Goal: Task Accomplishment & Management: Complete application form

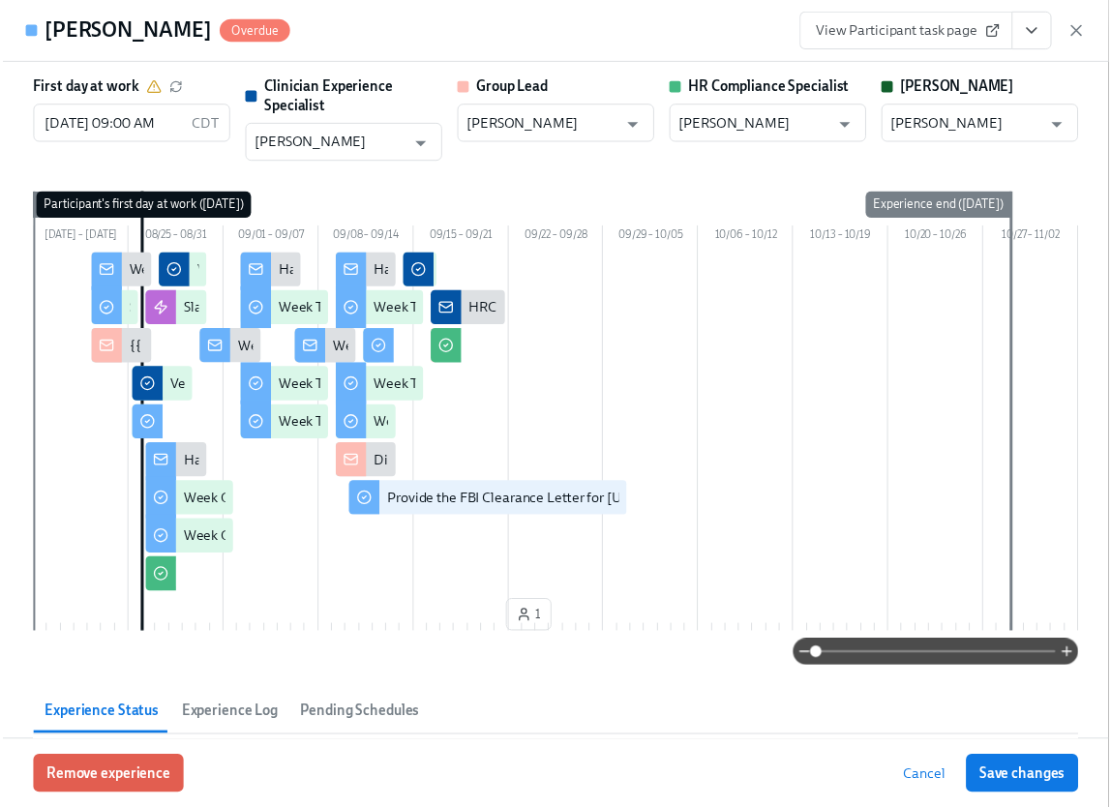
scroll to position [0, 27996]
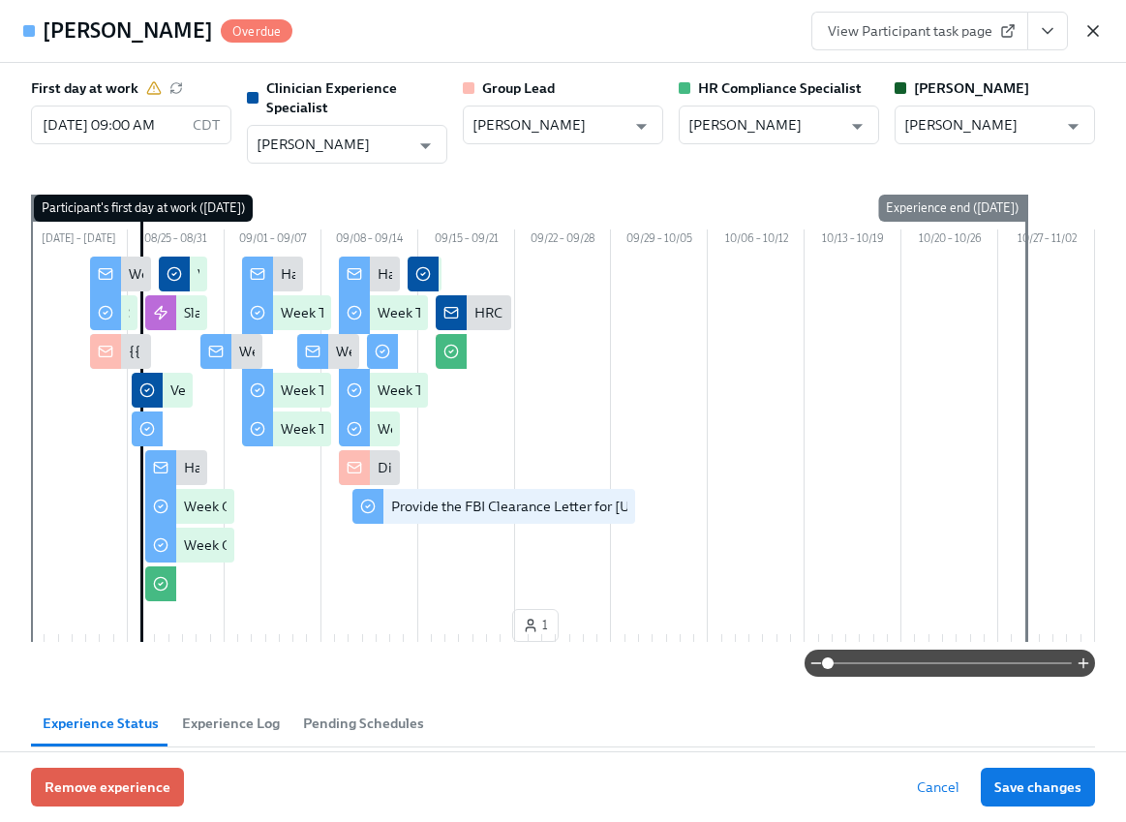
click at [1092, 29] on icon "button" at bounding box center [1092, 30] width 19 height 19
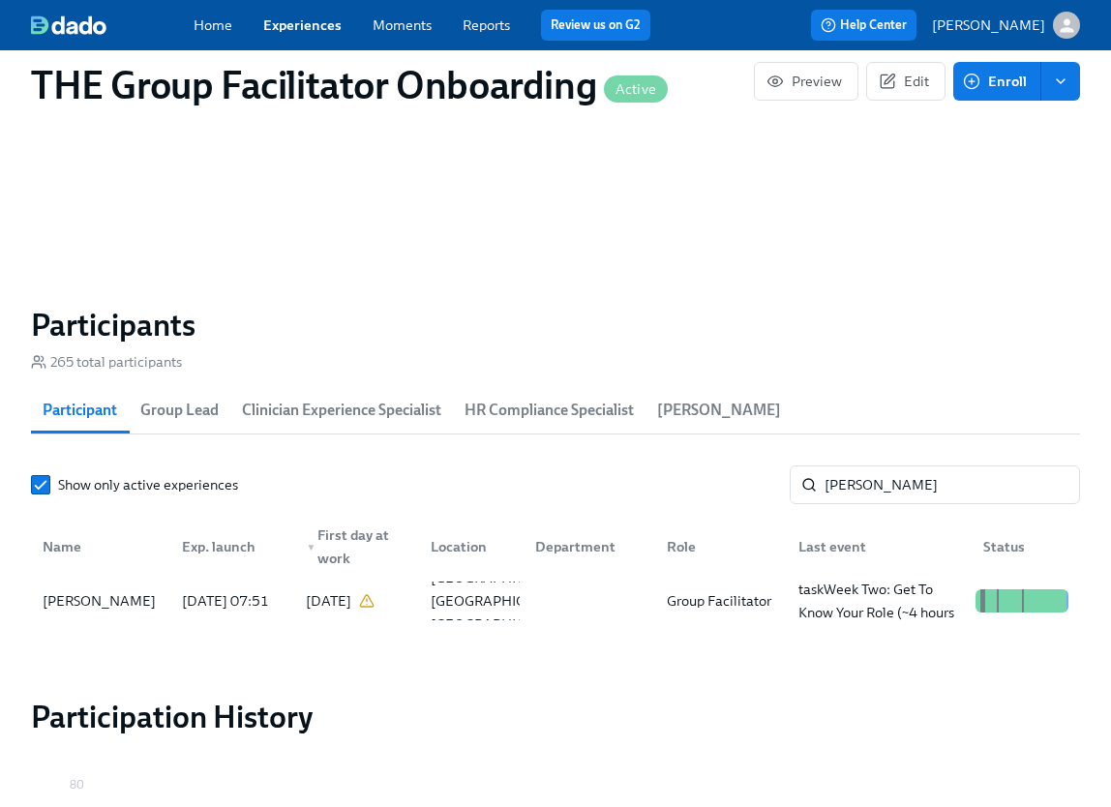
scroll to position [0, 27982]
click at [876, 490] on input "shanta" at bounding box center [953, 485] width 256 height 39
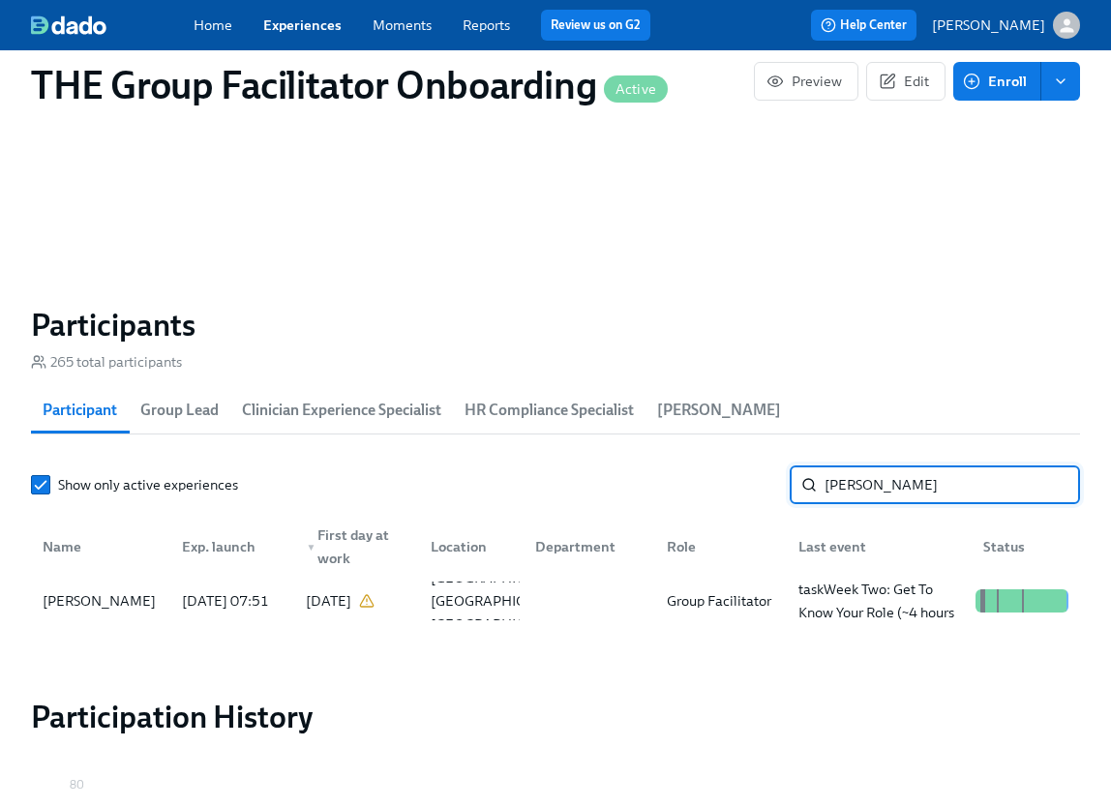
click at [875, 490] on input "shanta" at bounding box center [953, 485] width 256 height 39
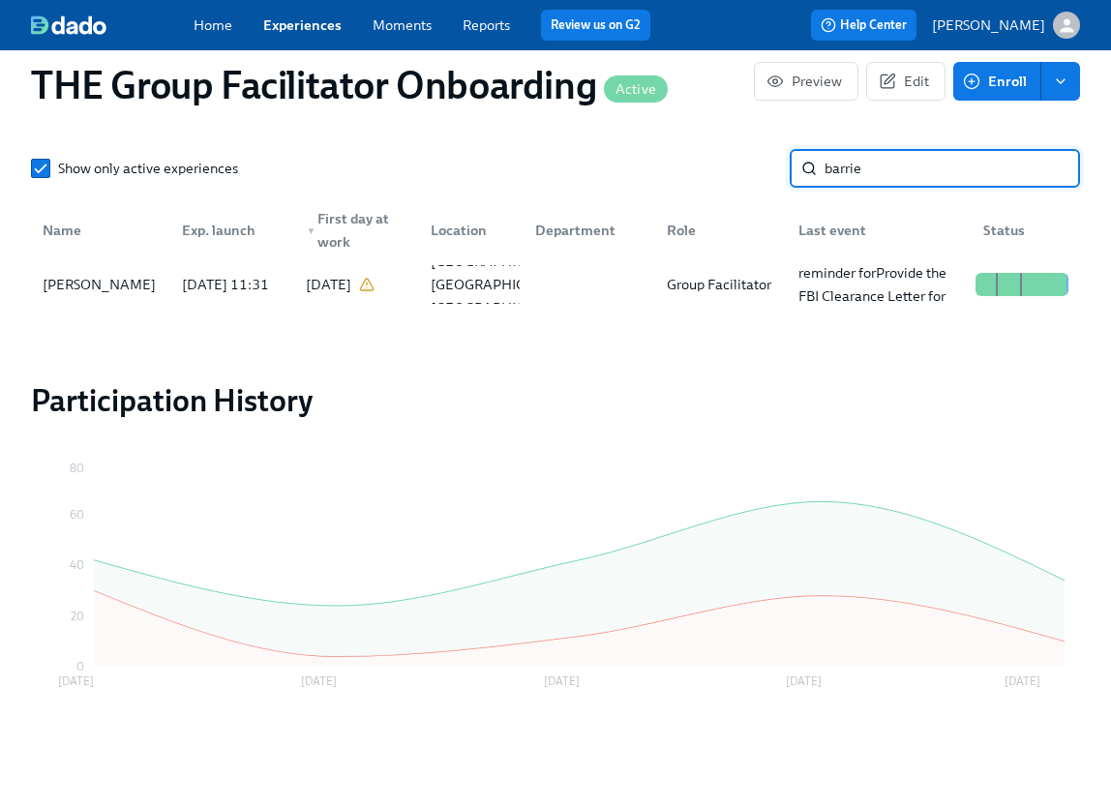
scroll to position [1769, 0]
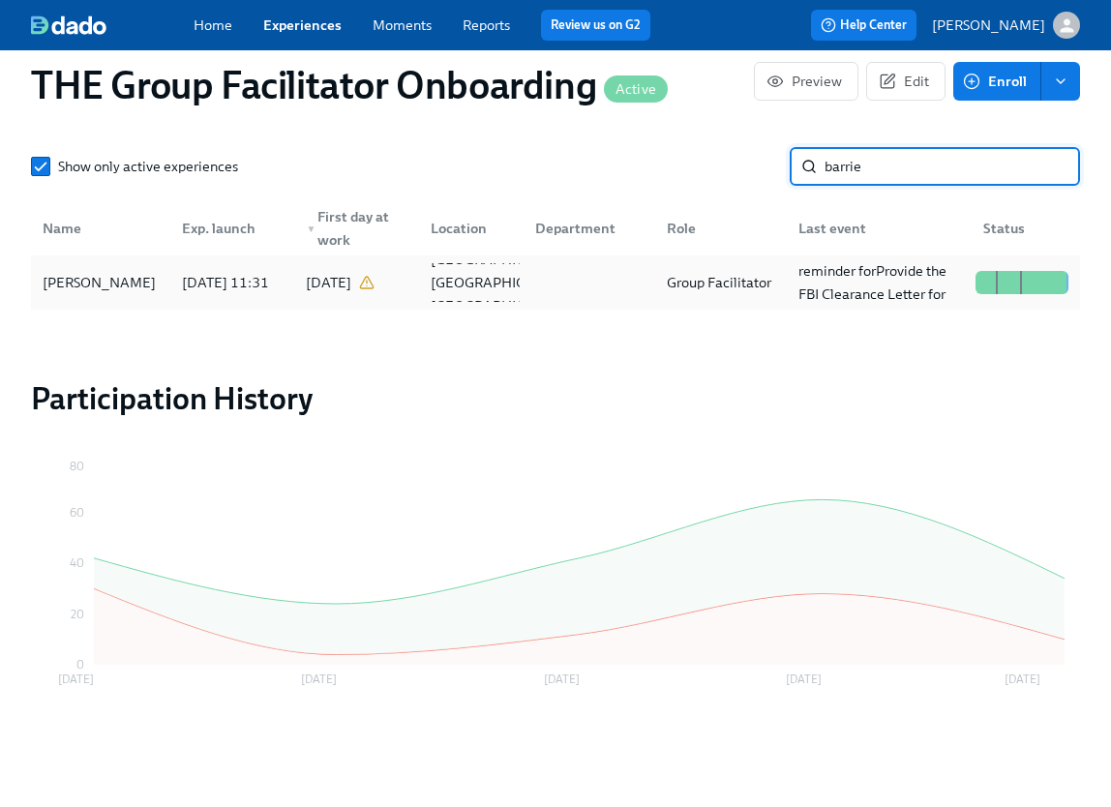
type input "barrie"
click at [92, 292] on div "Kadijatu Barrie" at bounding box center [99, 282] width 129 height 23
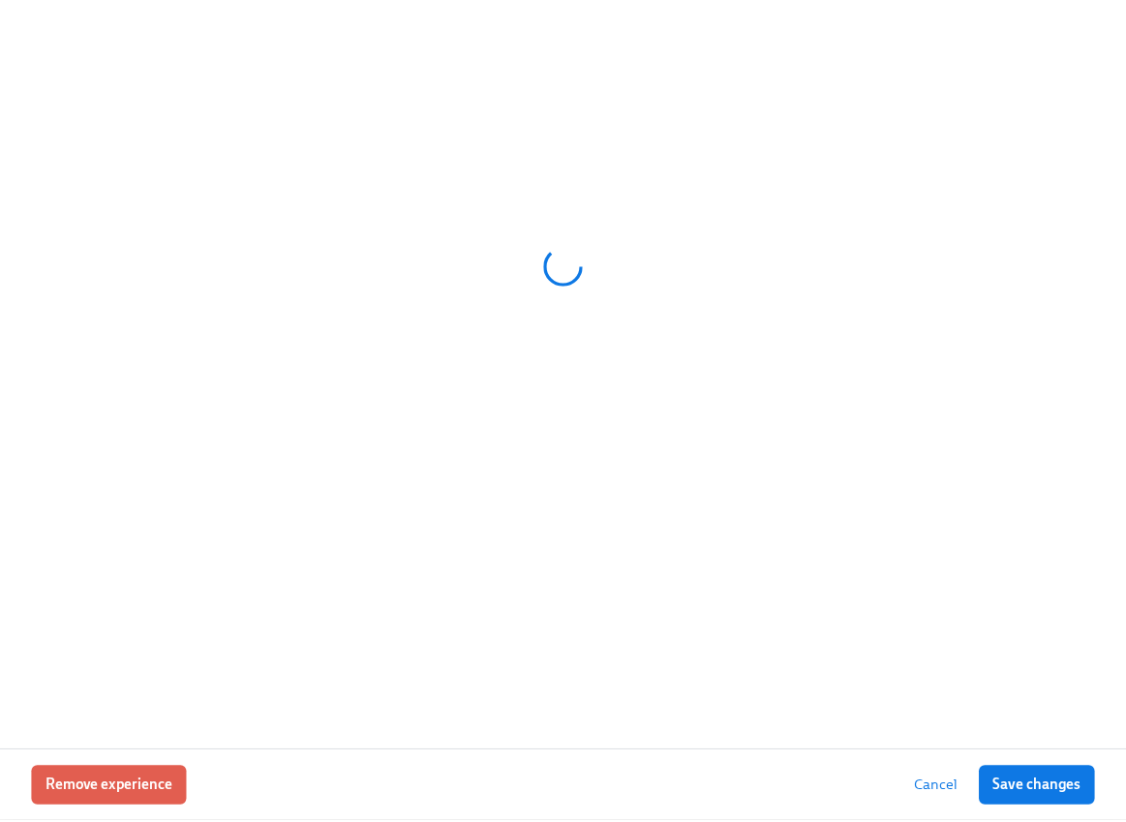
scroll to position [1754, 0]
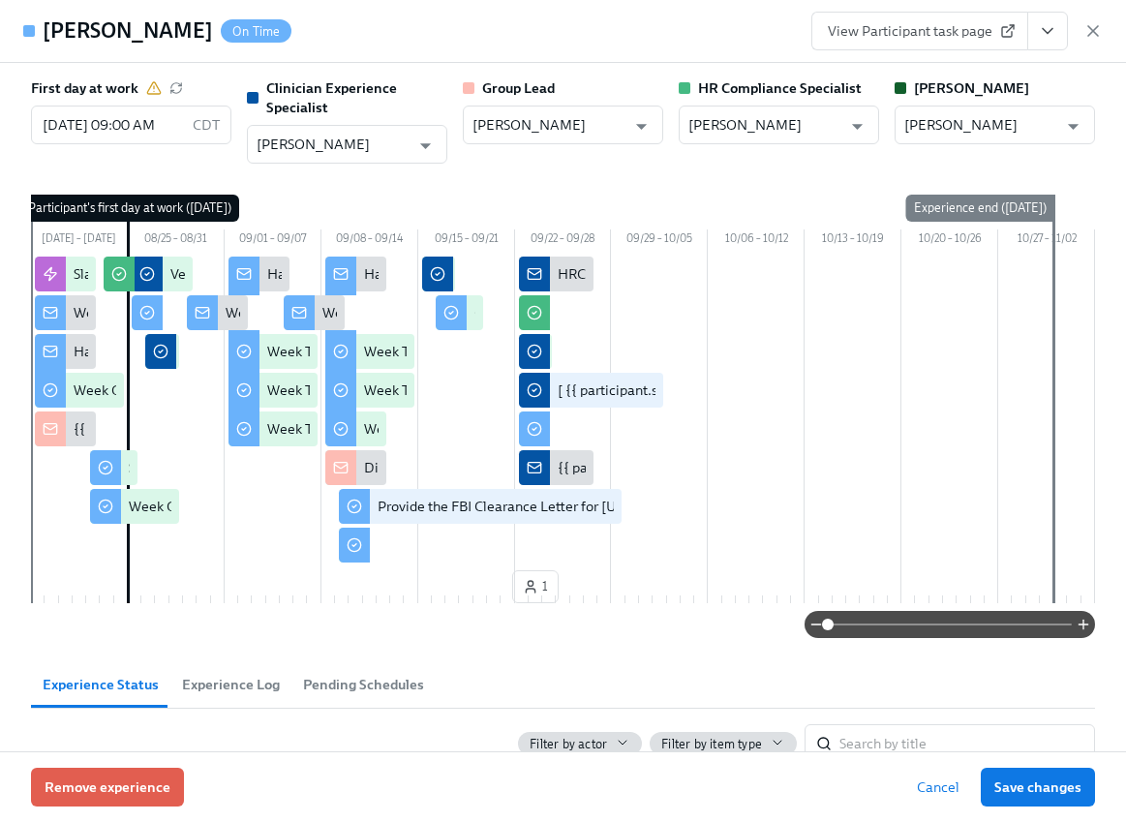
click at [1062, 27] on button "View task page" at bounding box center [1047, 31] width 41 height 39
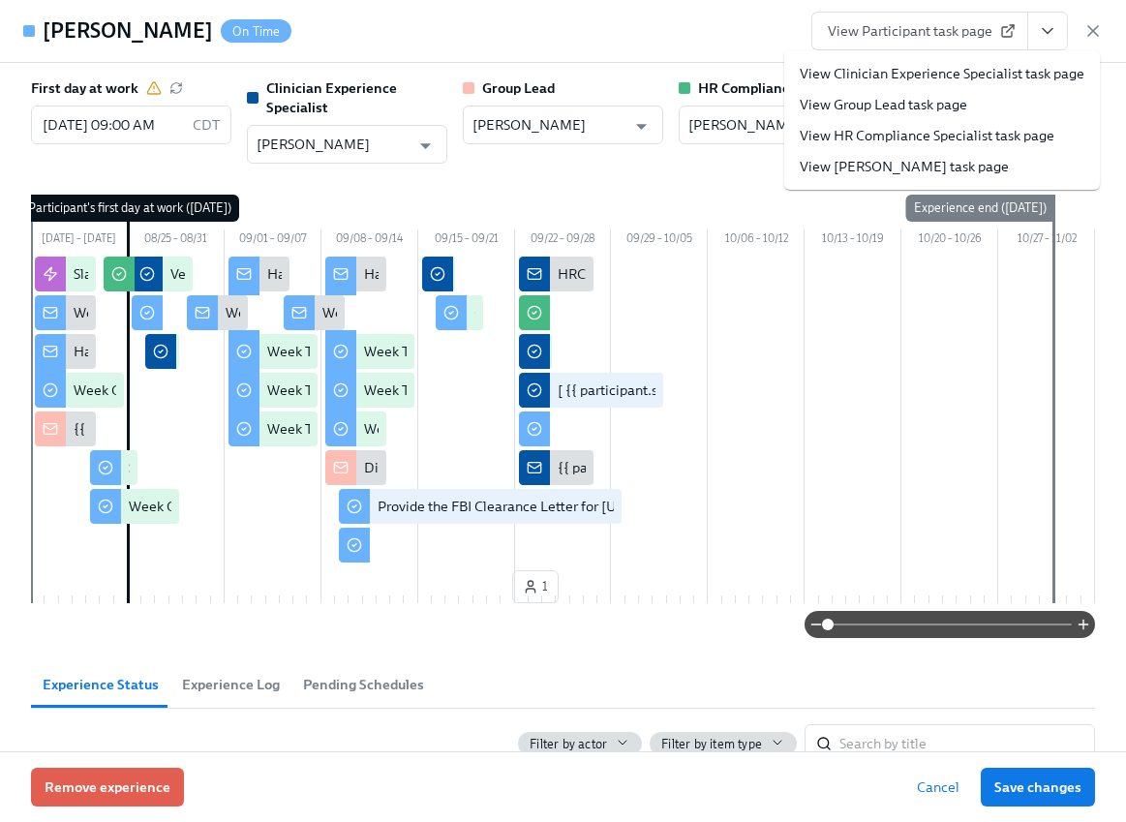
click at [981, 74] on link "View Clinician Experience Specialist task page" at bounding box center [942, 73] width 285 height 19
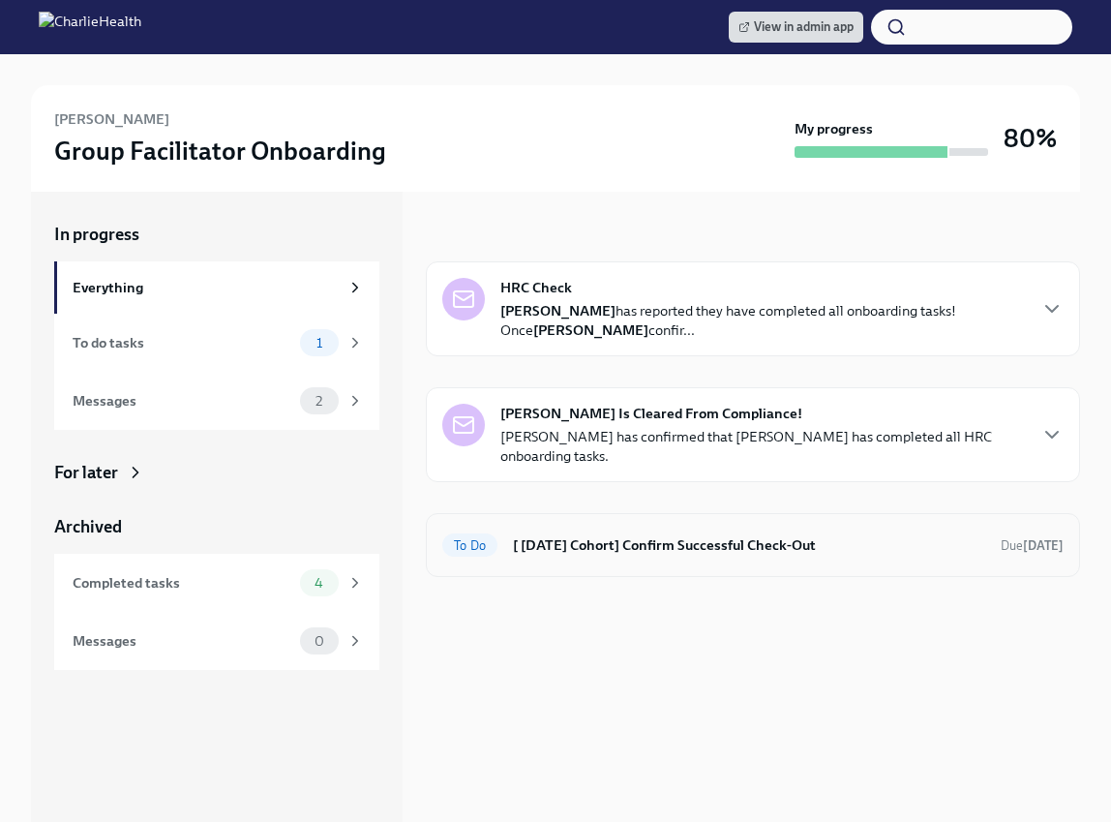
click at [560, 530] on div "To Do [ [DATE] Cohort] Confirm Successful Check-Out Due [DATE]" at bounding box center [752, 545] width 621 height 31
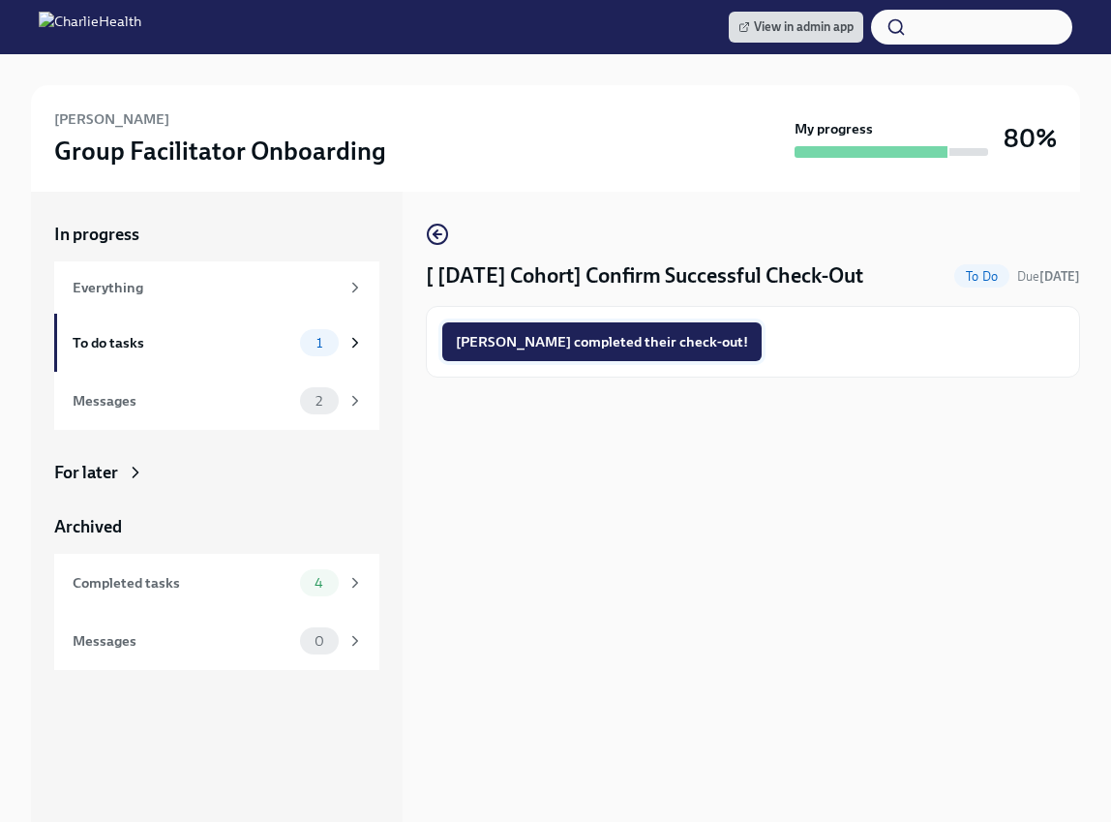
click at [572, 338] on span "Kadijatu completed their check-out!" at bounding box center [602, 341] width 292 height 19
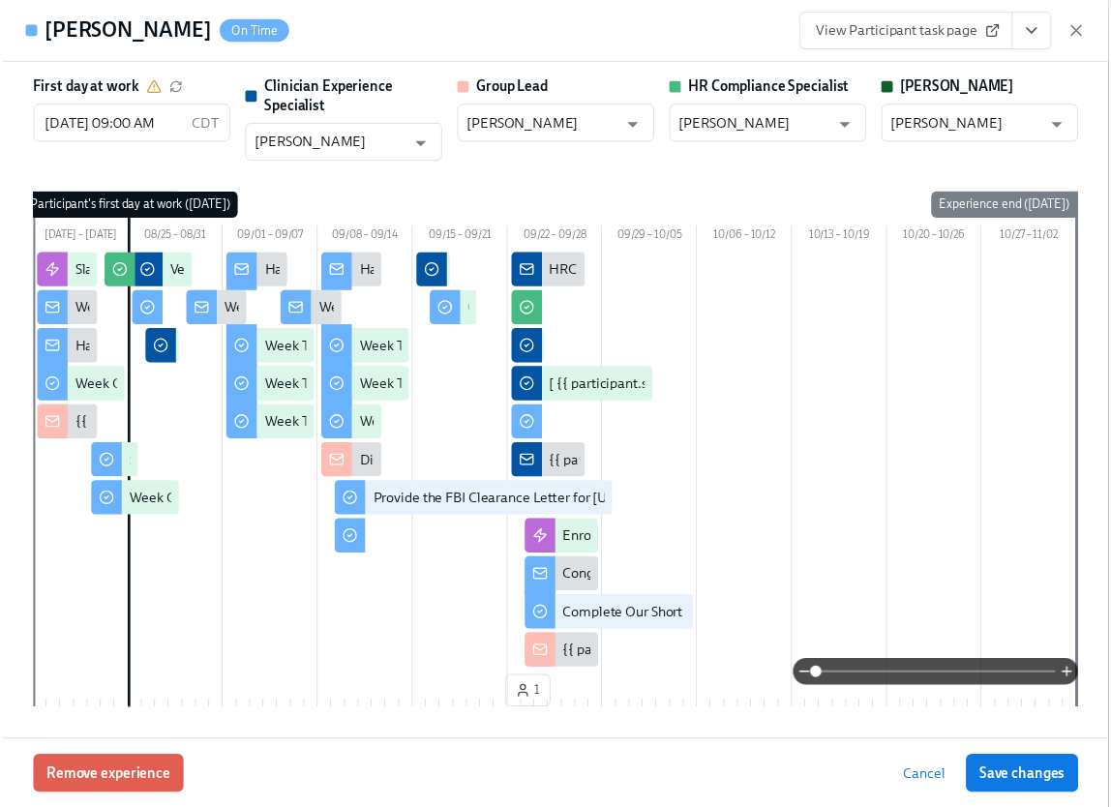
scroll to position [0, 27996]
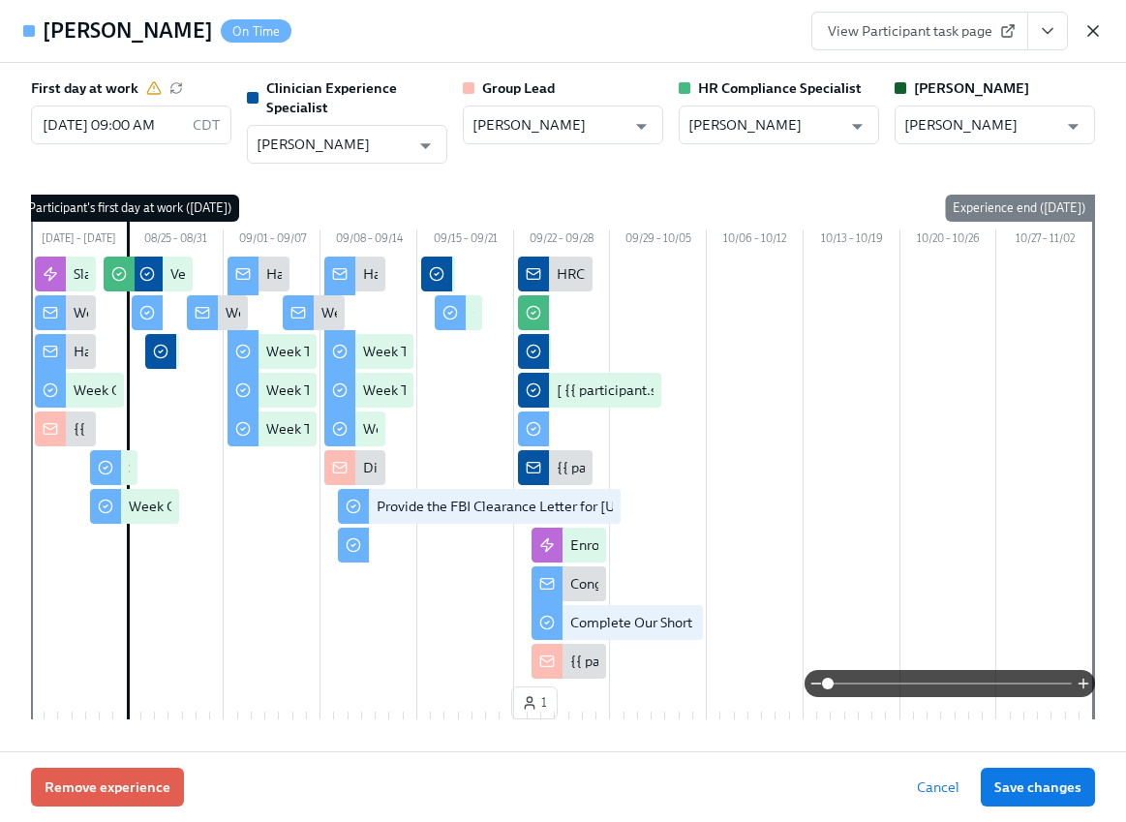
click at [1090, 35] on icon "button" at bounding box center [1092, 30] width 19 height 19
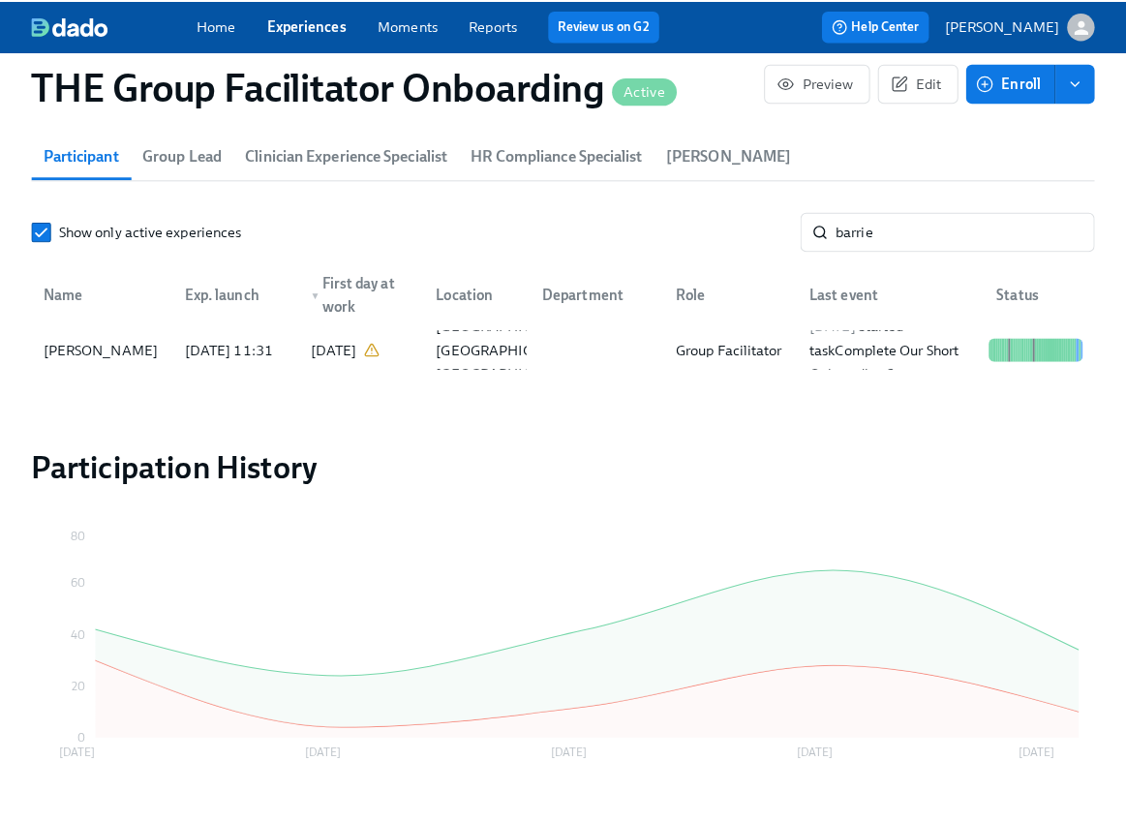
scroll to position [0, 27996]
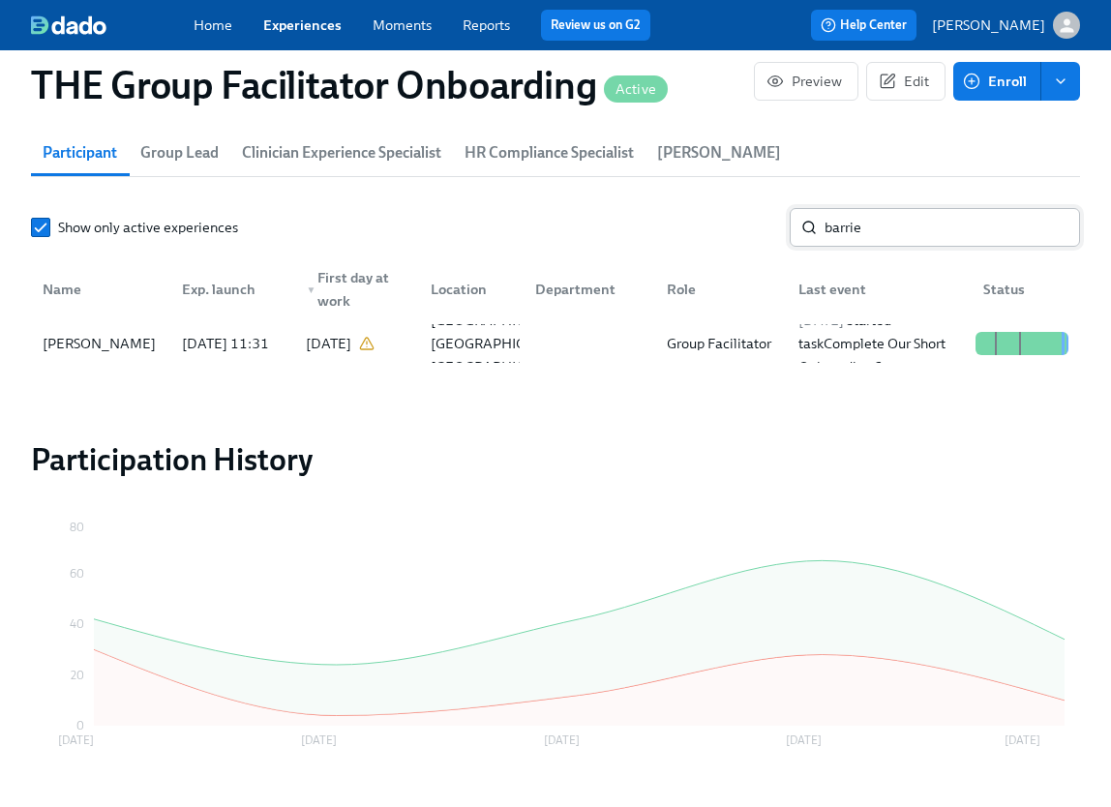
click at [937, 236] on input "barrie" at bounding box center [953, 227] width 256 height 39
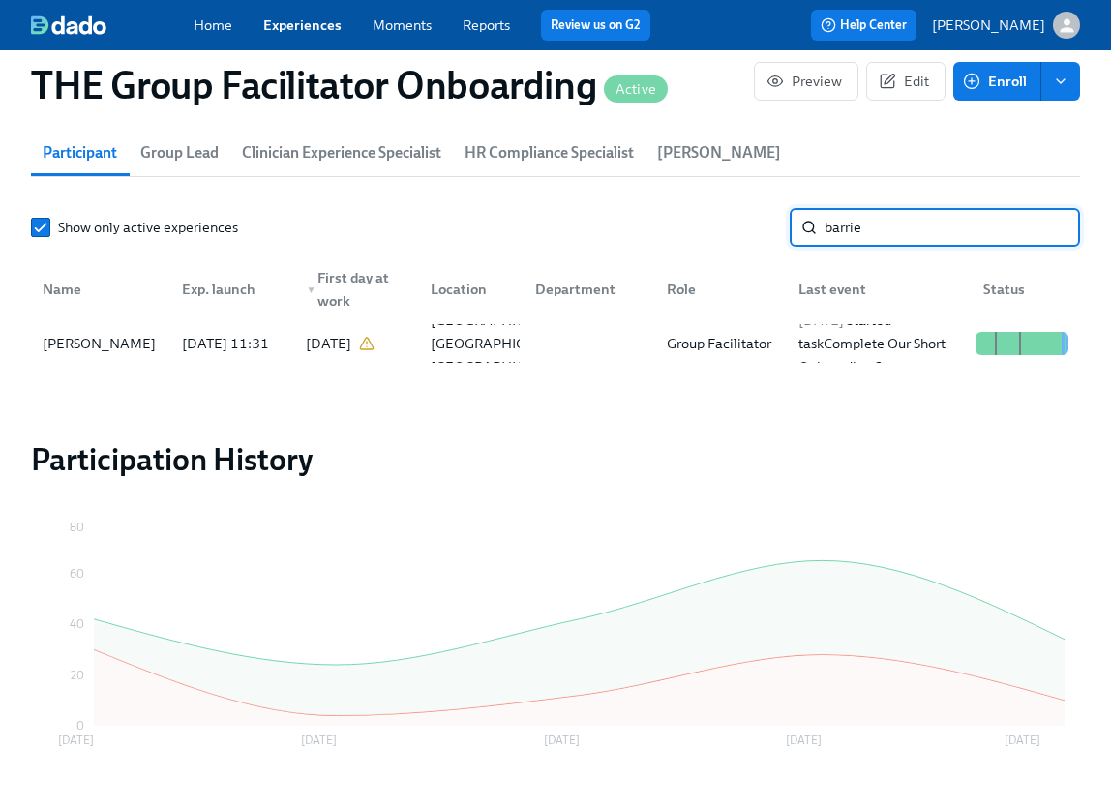
click at [937, 236] on input "barrie" at bounding box center [953, 227] width 256 height 39
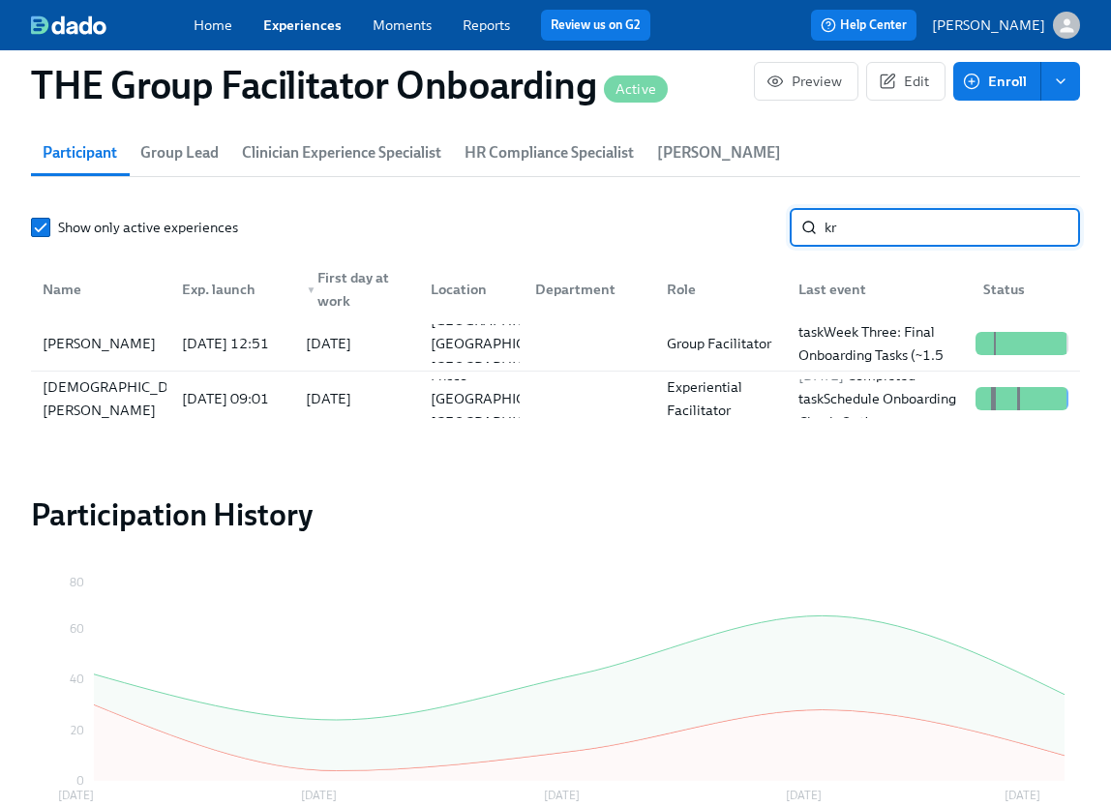
type input "k"
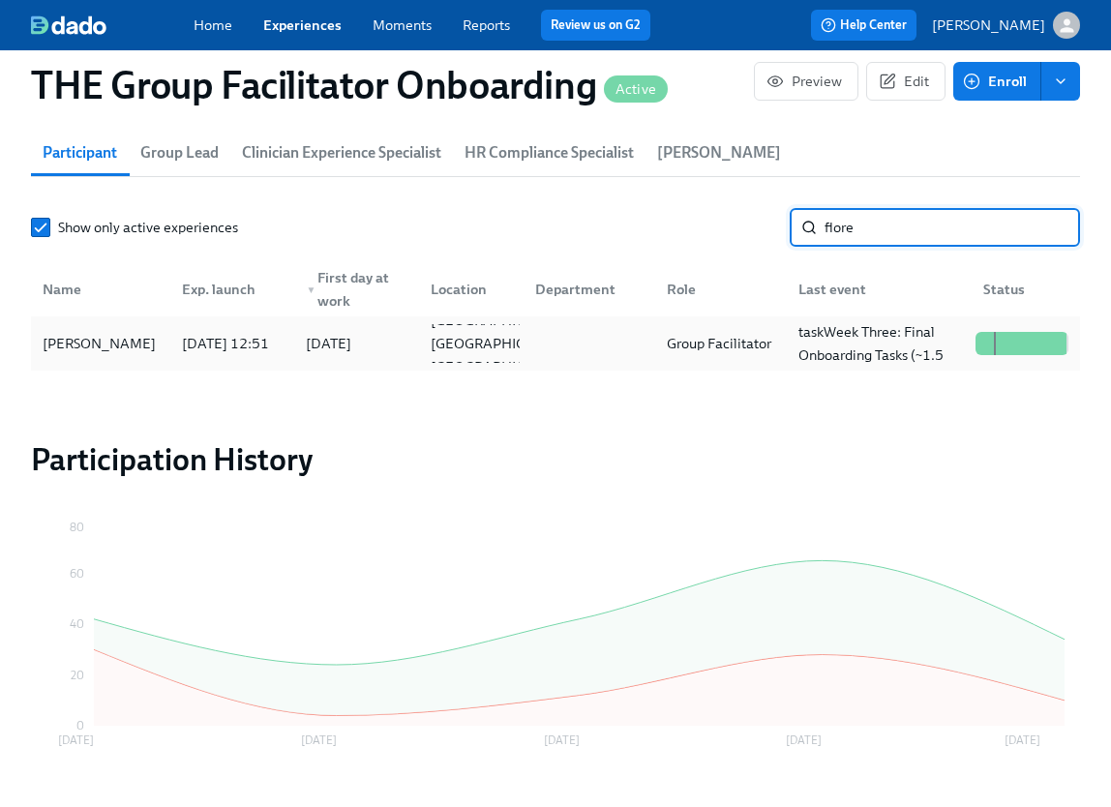
type input "flore"
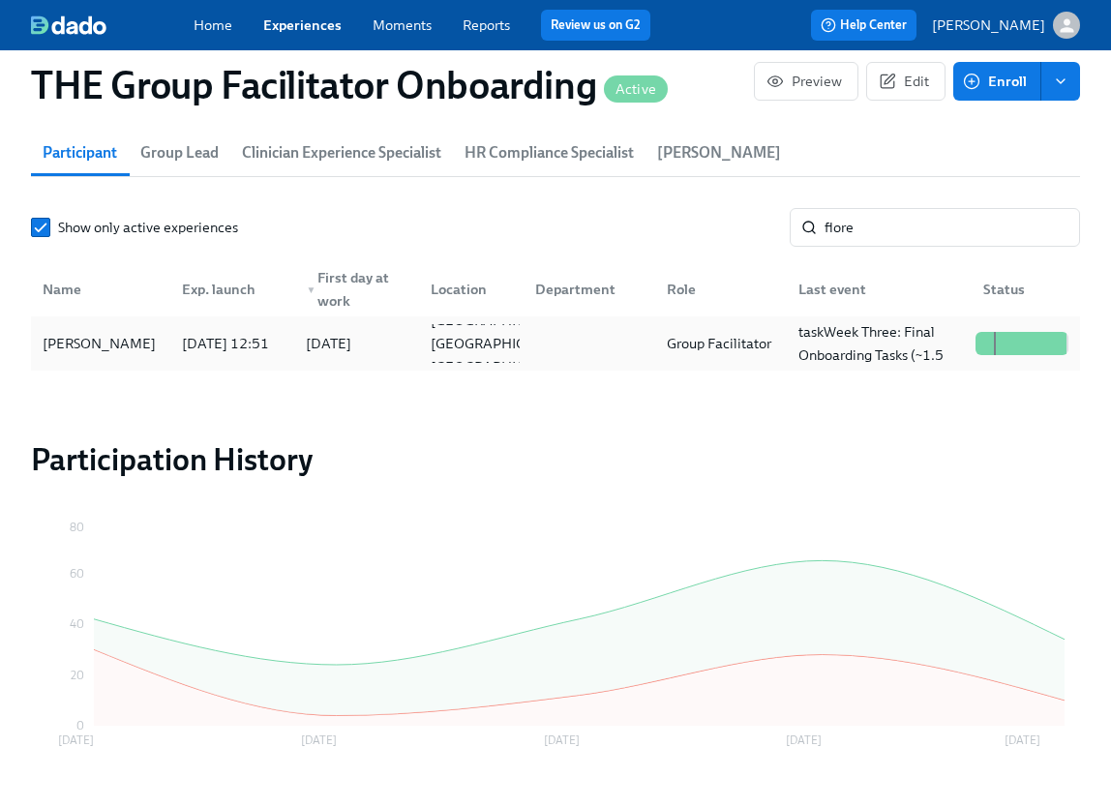
click at [99, 352] on div "Kristina Florent" at bounding box center [99, 343] width 129 height 23
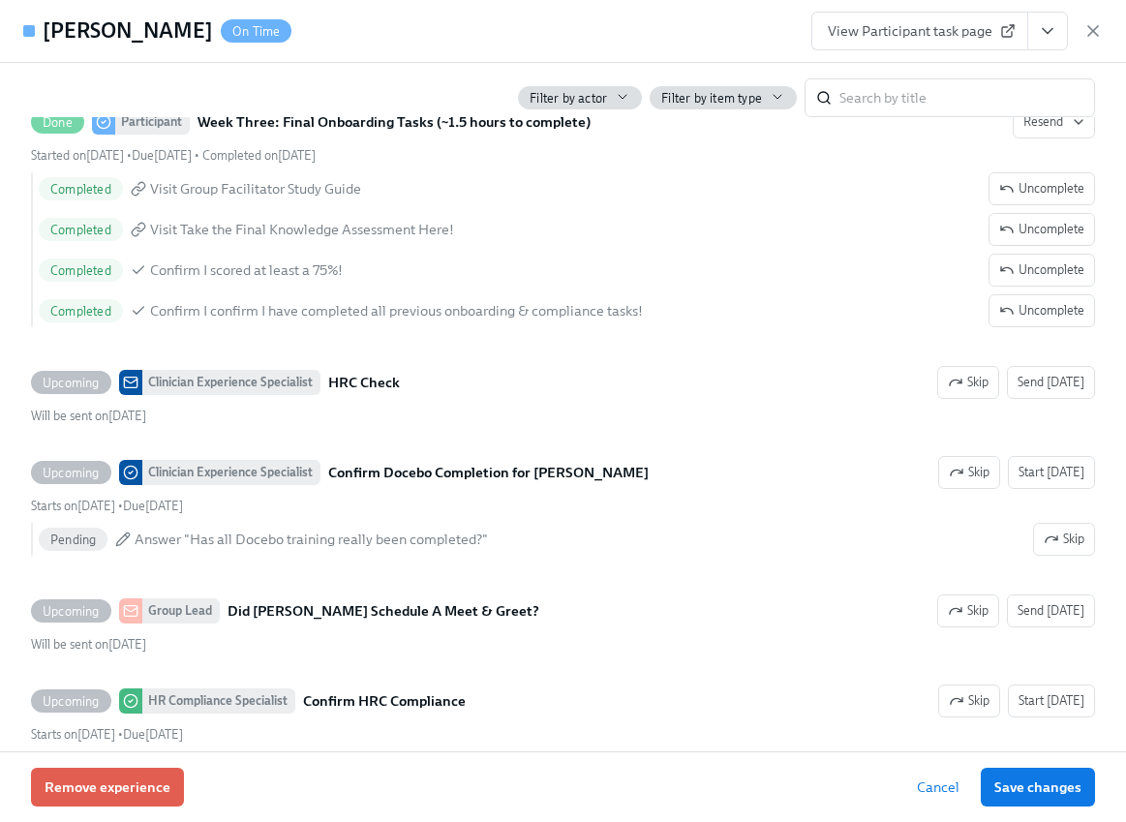
scroll to position [4144, 0]
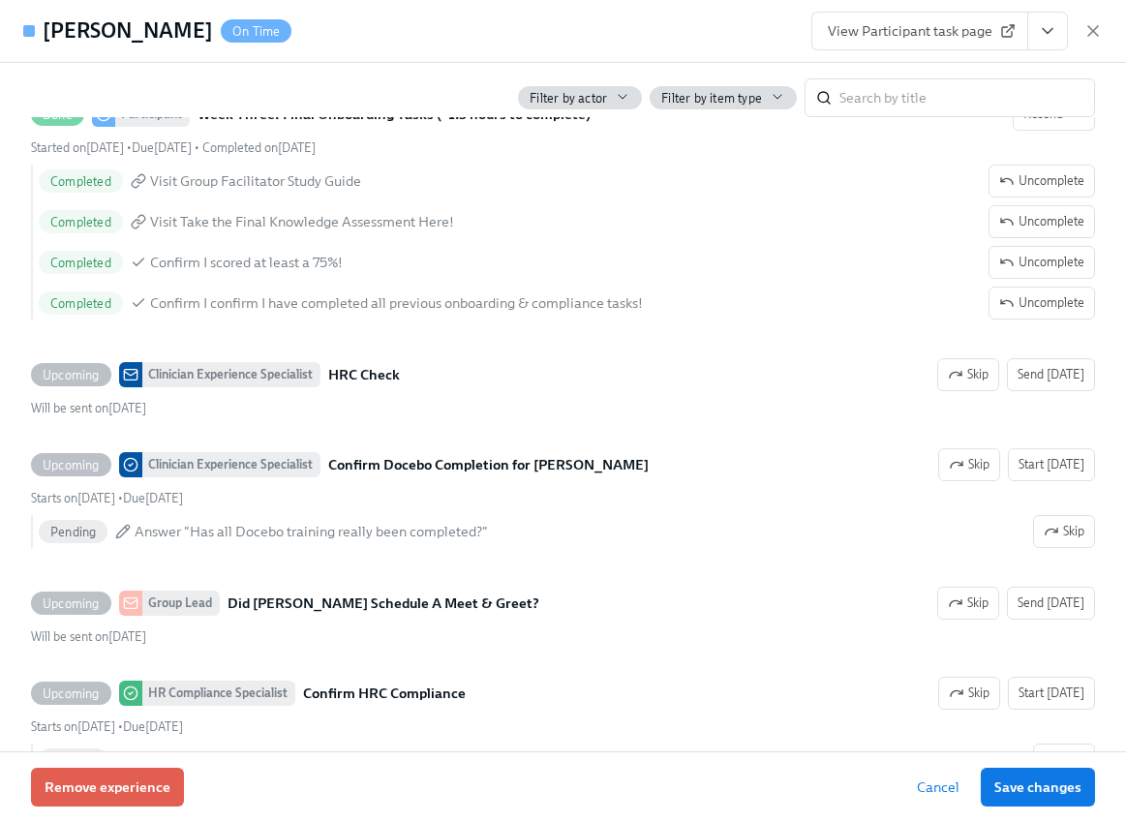
click at [973, 31] on span "View Participant task page" at bounding box center [920, 30] width 184 height 19
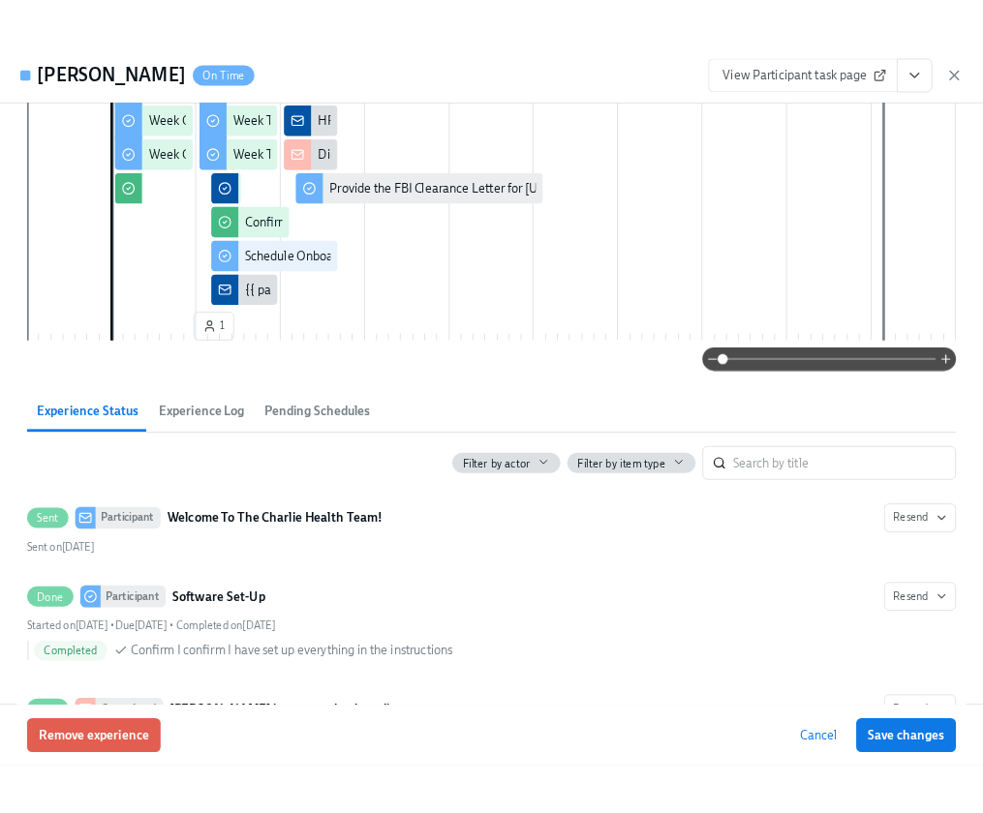
scroll to position [377, 0]
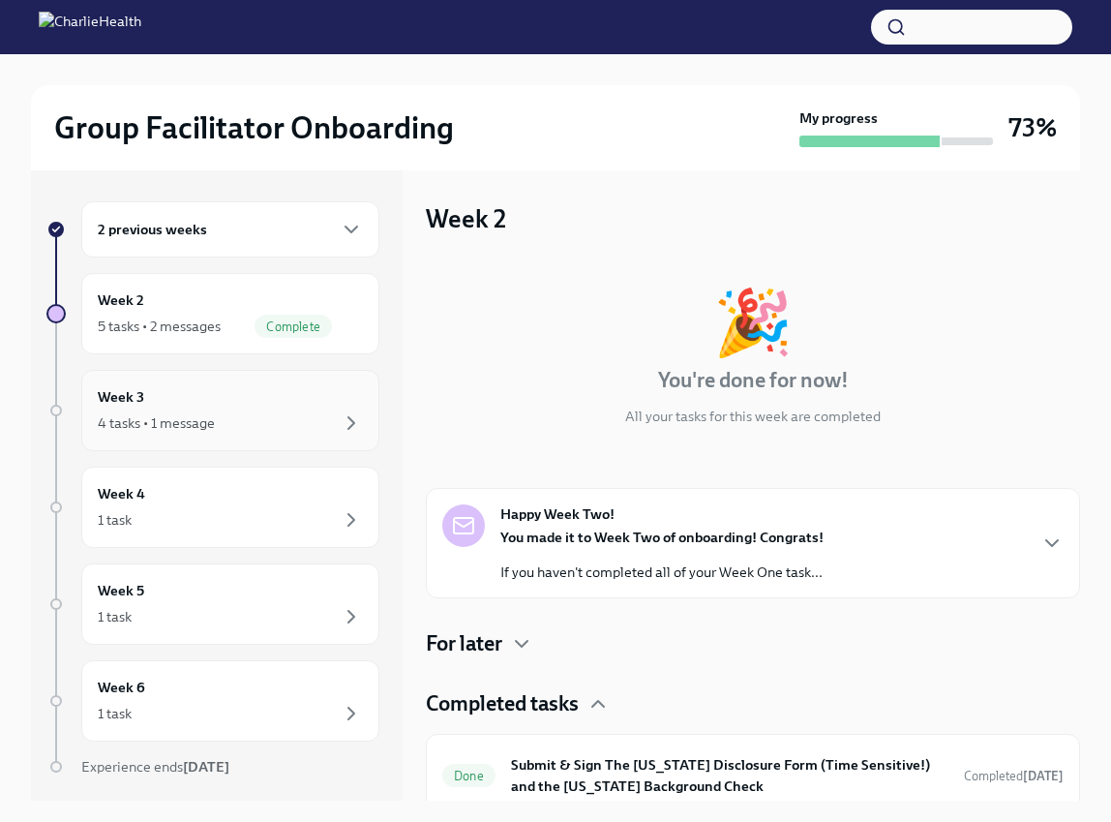
click at [267, 416] on div "4 tasks • 1 message" at bounding box center [230, 422] width 265 height 23
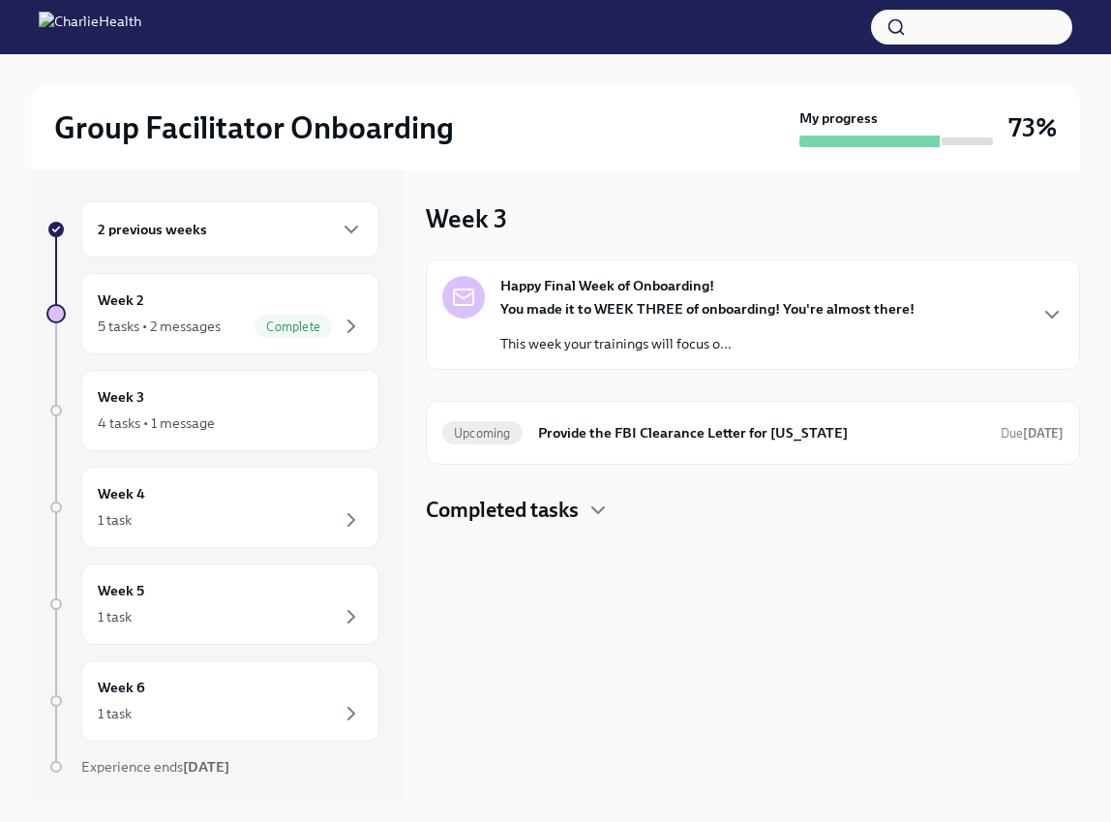
click at [1057, 301] on div "Happy Final Week of Onboarding! You made it to WEEK THREE of onboarding! You're…" at bounding box center [752, 314] width 621 height 77
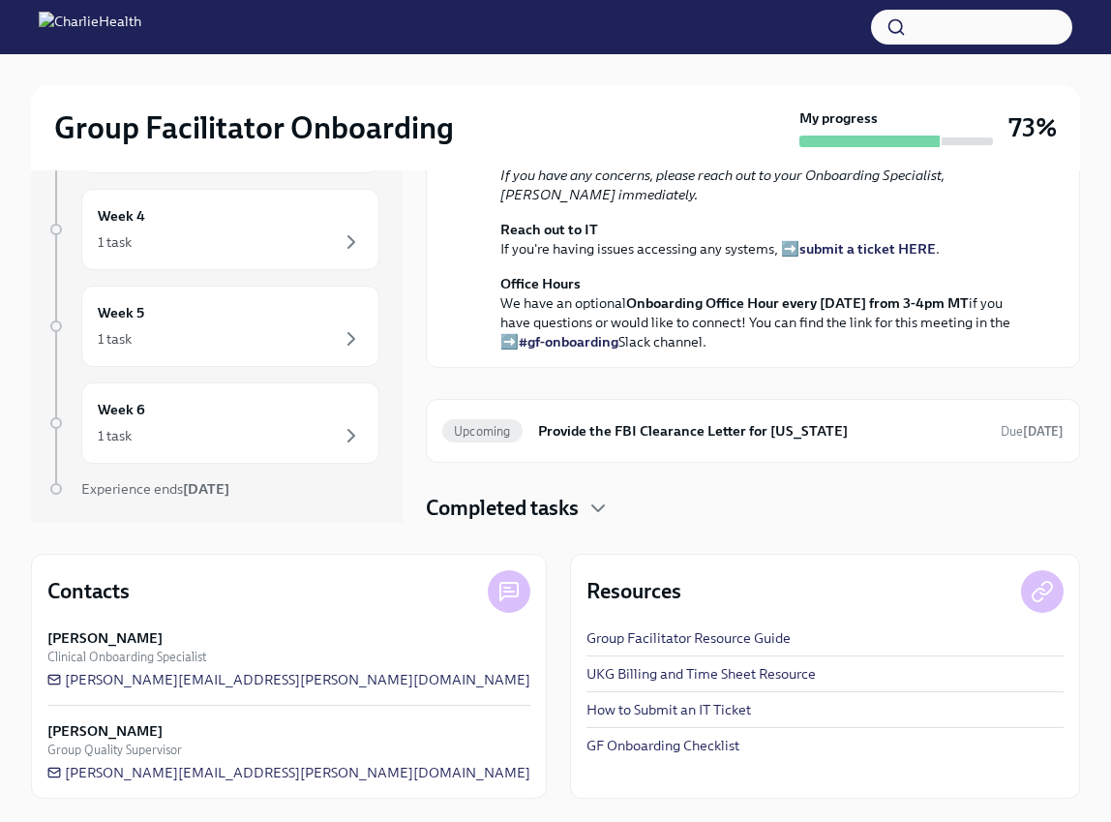
scroll to position [444, 0]
click at [587, 503] on div "Completed tasks" at bounding box center [753, 508] width 654 height 29
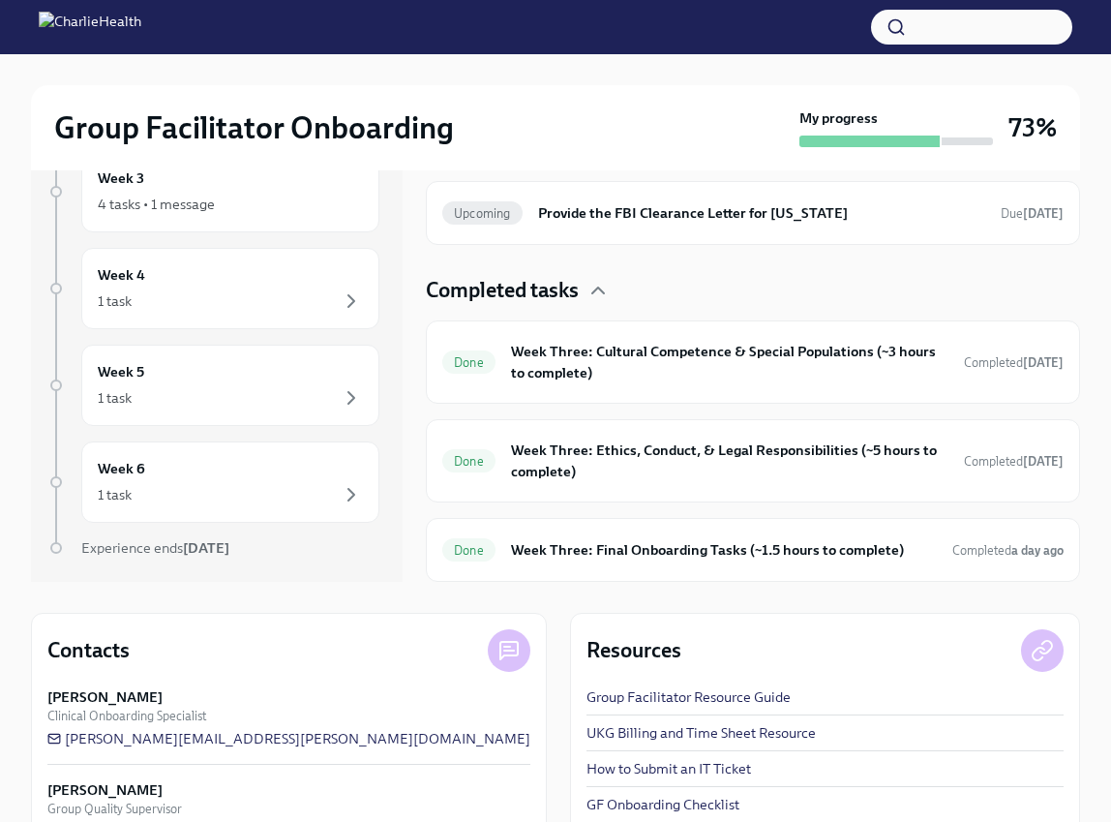
scroll to position [278, 0]
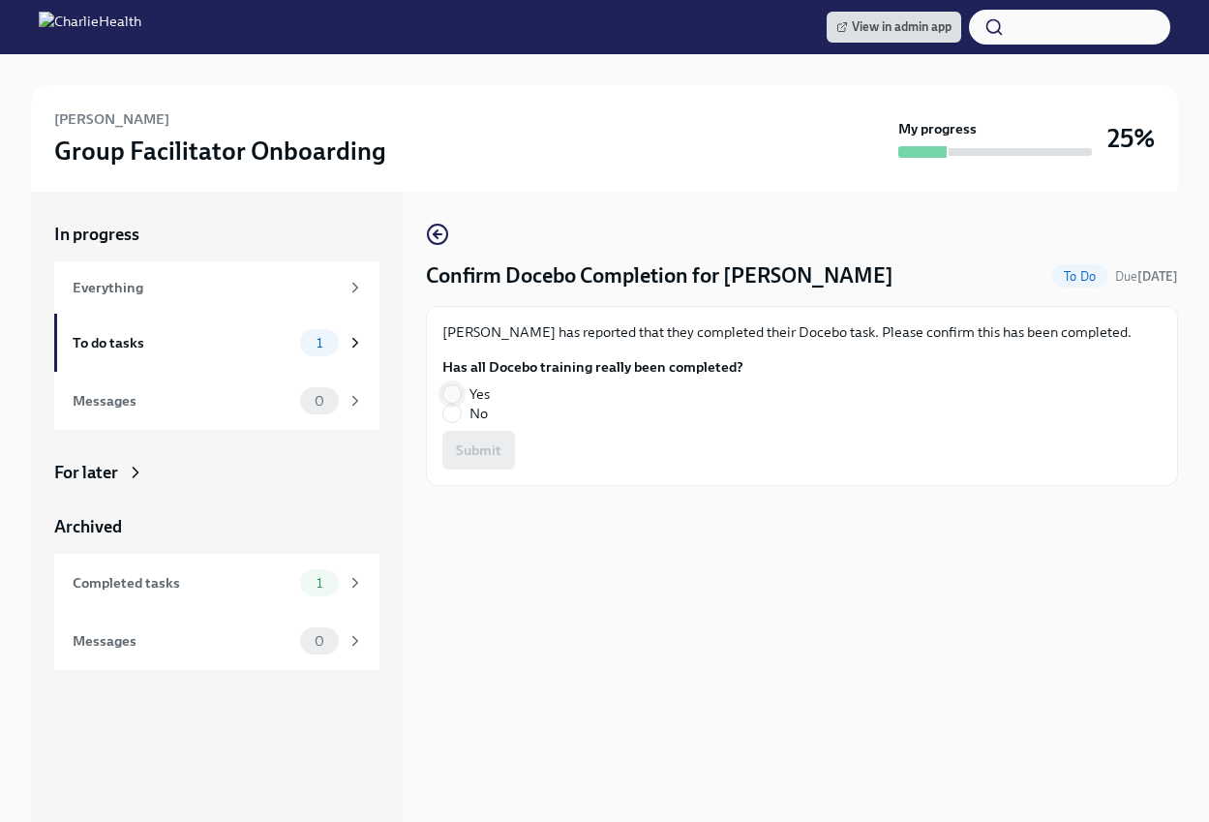
click at [457, 395] on input "Yes" at bounding box center [451, 393] width 17 height 17
radio input "true"
click at [493, 442] on span "Submit" at bounding box center [478, 449] width 45 height 19
